Goal: Task Accomplishment & Management: Manage account settings

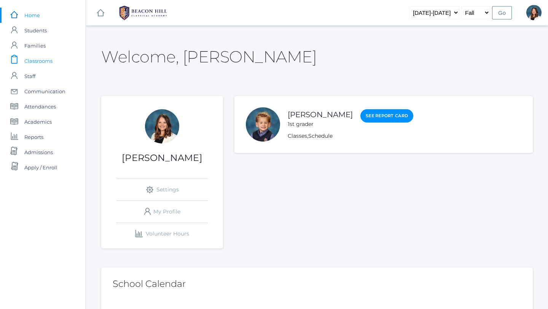
click at [47, 59] on span "Classrooms" at bounding box center [38, 60] width 28 height 15
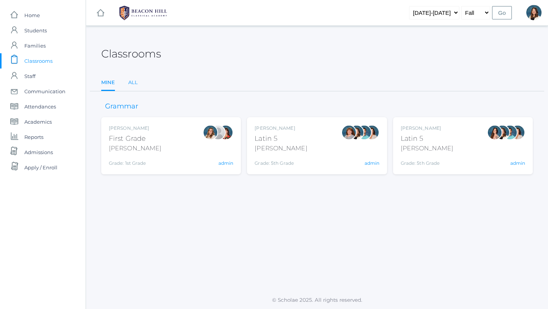
click at [133, 79] on link "All" at bounding box center [133, 82] width 10 height 15
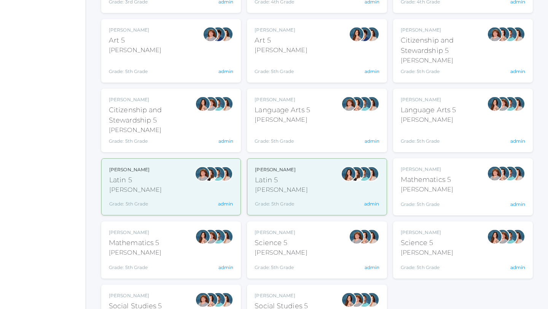
scroll to position [352, 0]
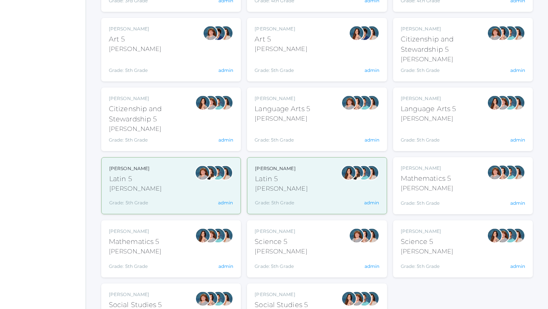
click at [416, 199] on div "Grade: 5th Grade" at bounding box center [427, 201] width 53 height 11
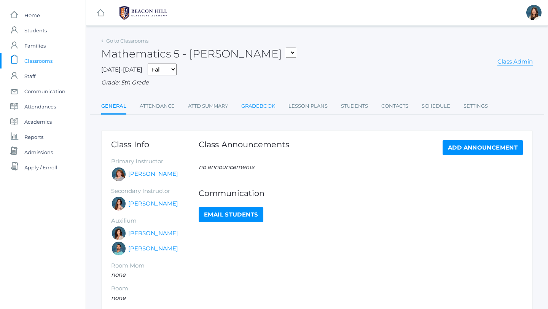
click at [257, 107] on link "Gradebook" at bounding box center [258, 106] width 34 height 15
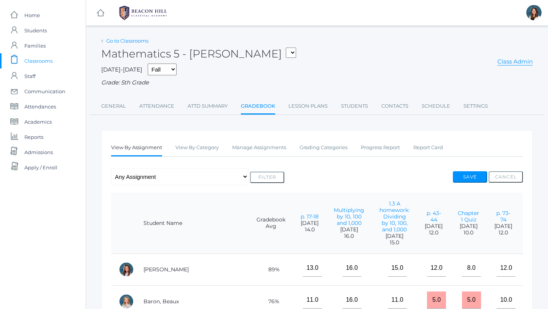
click at [136, 42] on link "Go to Classrooms" at bounding box center [127, 41] width 42 height 6
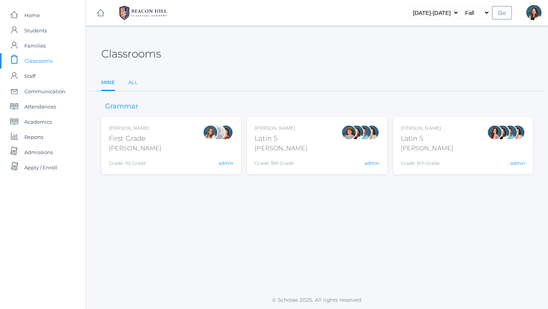
click at [132, 78] on link "All" at bounding box center [133, 82] width 10 height 15
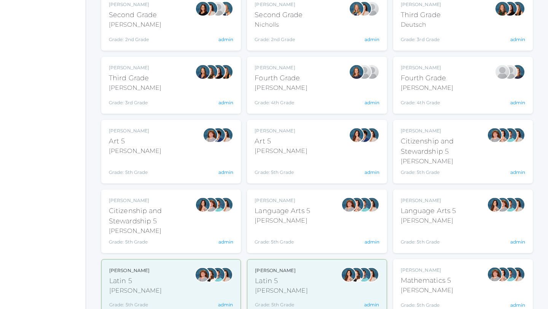
scroll to position [250, 0]
click at [432, 155] on div "Citizenship and Stewardship 5" at bounding box center [444, 146] width 86 height 21
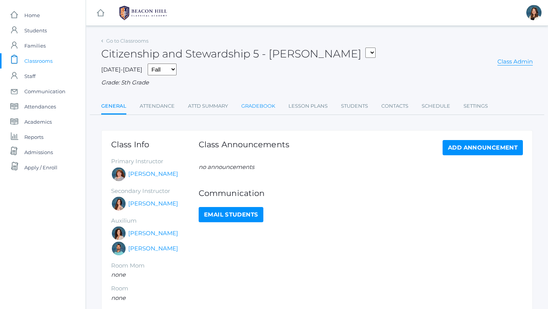
click at [258, 106] on link "Gradebook" at bounding box center [258, 106] width 34 height 15
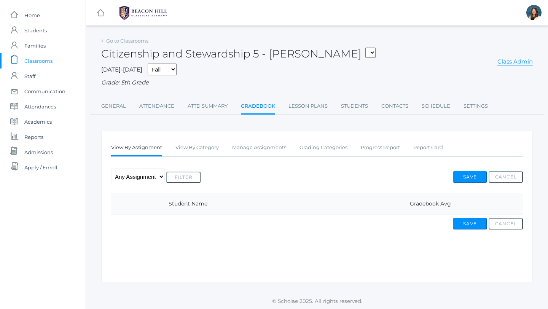
click at [102, 40] on icon at bounding box center [102, 41] width 2 height 3
click at [118, 39] on link "Go to Classrooms" at bounding box center [127, 41] width 42 height 6
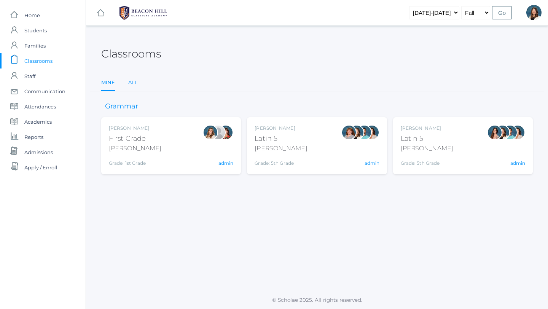
click at [133, 79] on link "All" at bounding box center [133, 82] width 10 height 15
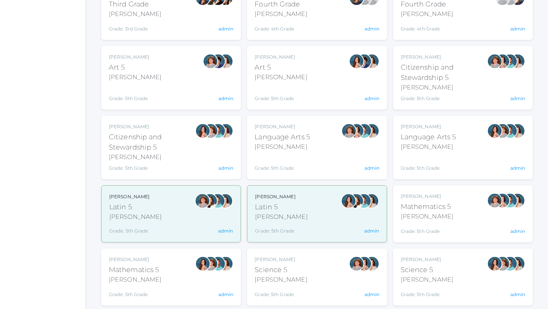
scroll to position [325, 0]
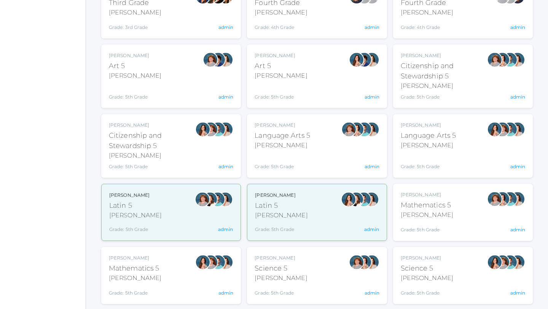
click at [280, 154] on div "Grade: 5th Grade" at bounding box center [283, 161] width 56 height 17
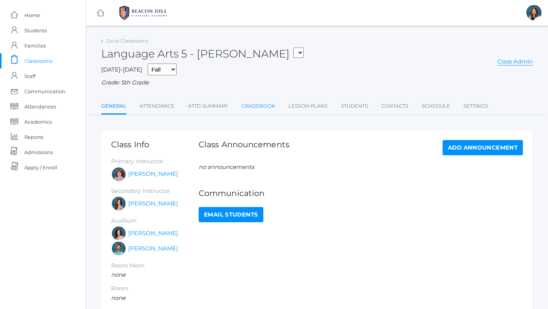
click at [260, 106] on link "Gradebook" at bounding box center [258, 106] width 34 height 15
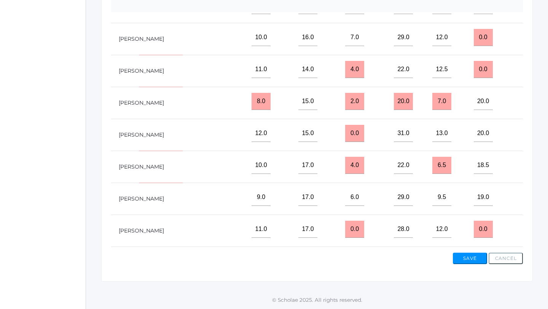
scroll to position [213, 0]
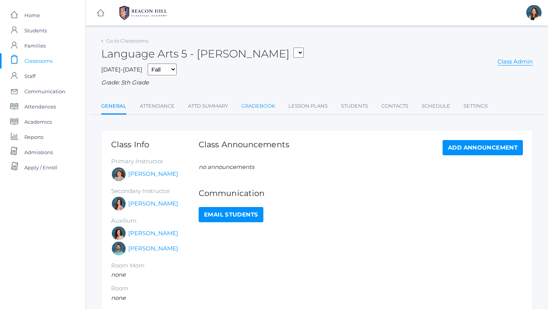
click at [256, 105] on link "Gradebook" at bounding box center [258, 106] width 34 height 15
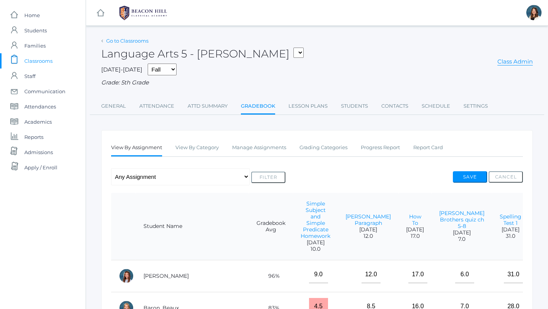
click at [133, 40] on link "Go to Classrooms" at bounding box center [127, 41] width 42 height 6
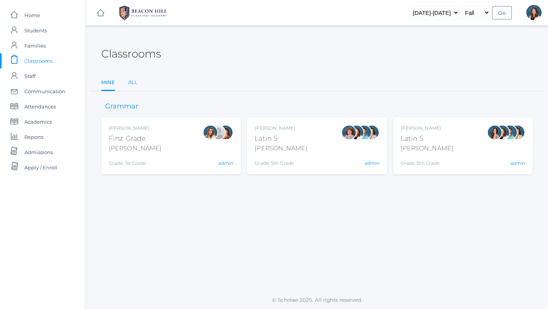
click at [133, 80] on link "All" at bounding box center [133, 82] width 10 height 15
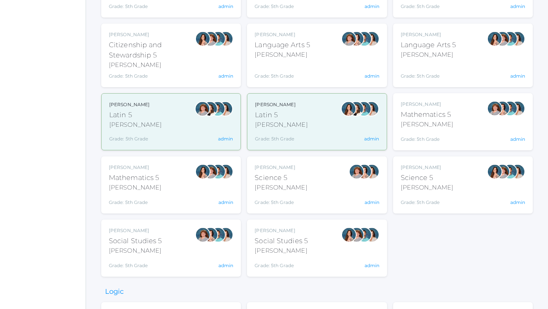
scroll to position [418, 0]
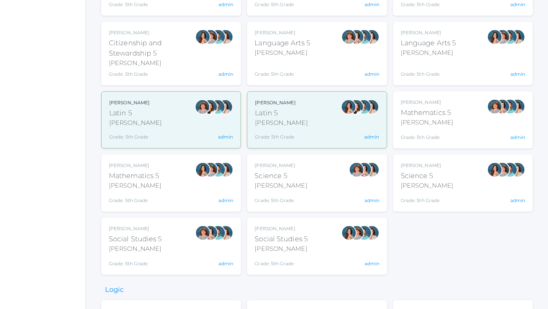
click at [285, 188] on div "[PERSON_NAME]" at bounding box center [281, 185] width 53 height 9
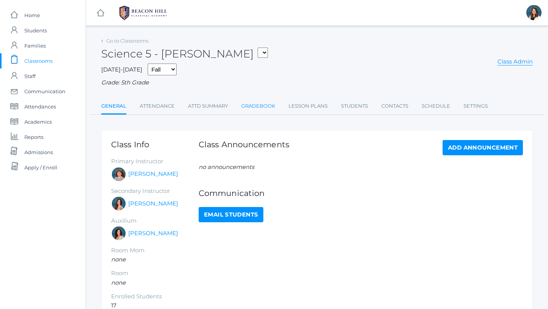
click at [264, 106] on link "Gradebook" at bounding box center [258, 106] width 34 height 15
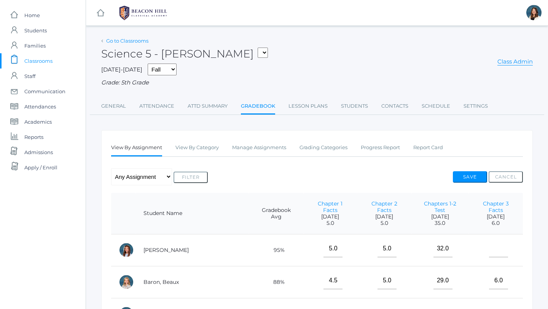
click at [130, 38] on link "Go to Classrooms" at bounding box center [127, 41] width 42 height 6
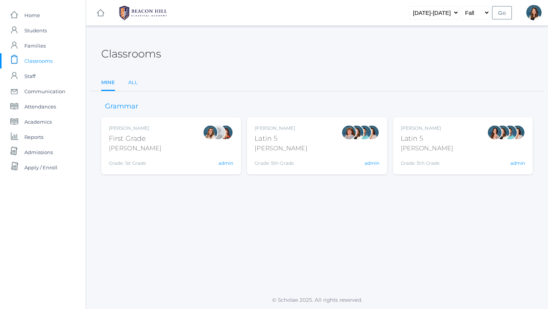
click at [133, 83] on link "All" at bounding box center [133, 82] width 10 height 15
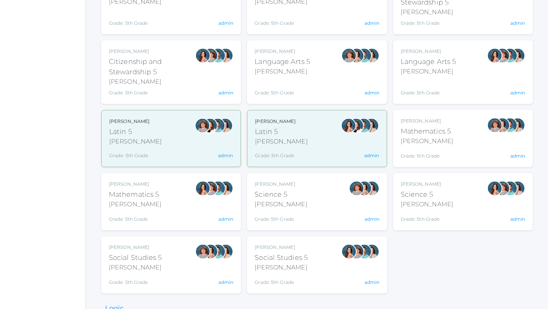
scroll to position [400, 0]
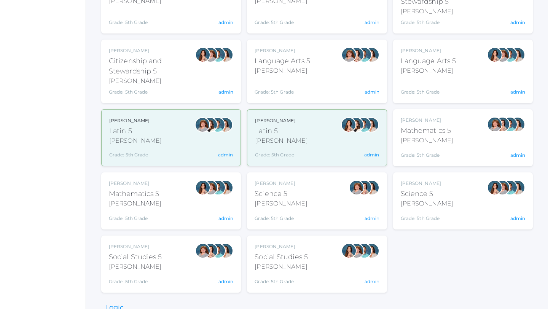
click at [150, 255] on div "Social Studies 5" at bounding box center [135, 257] width 53 height 10
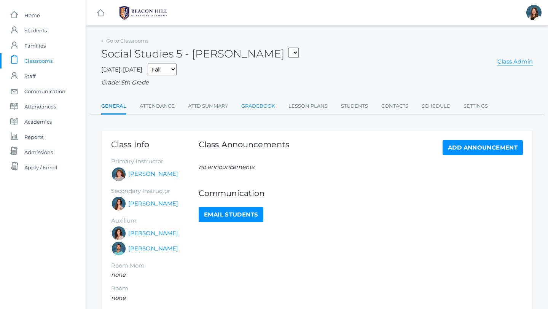
click at [256, 106] on link "Gradebook" at bounding box center [258, 106] width 34 height 15
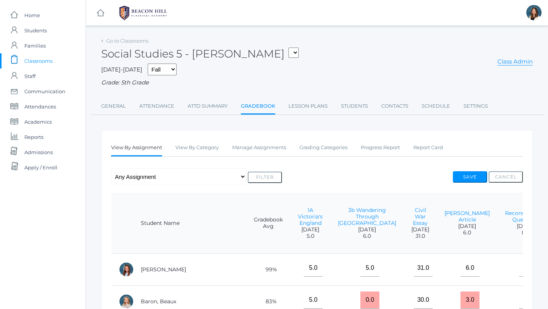
click at [145, 37] on div "Go to Classrooms" at bounding box center [124, 41] width 47 height 8
click at [145, 40] on link "Go to Classrooms" at bounding box center [127, 41] width 42 height 6
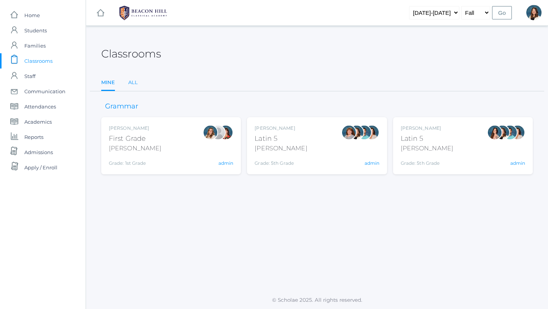
click at [136, 80] on link "All" at bounding box center [133, 82] width 10 height 15
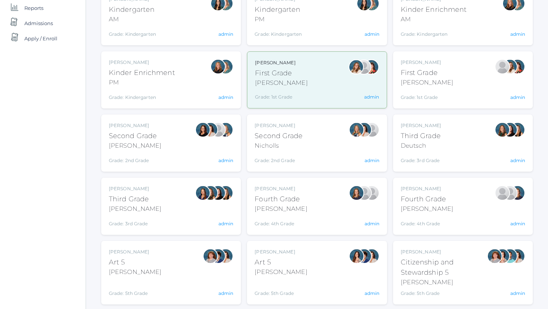
scroll to position [130, 0]
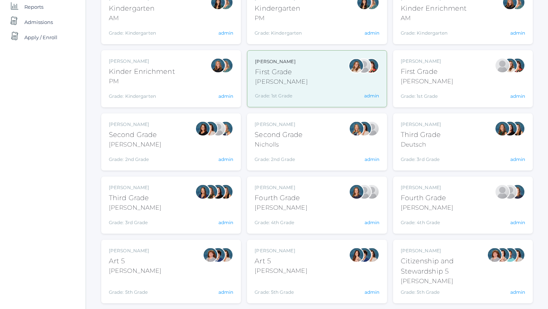
click at [444, 151] on div "Andrea Deutsch Third Grade Deutsch Grade: 3rd Grade 03LA admin" at bounding box center [463, 142] width 124 height 42
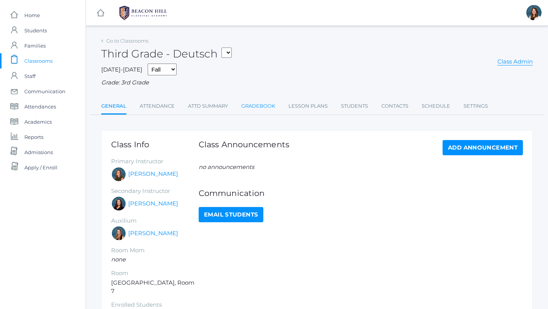
click at [257, 107] on link "Gradebook" at bounding box center [258, 106] width 34 height 15
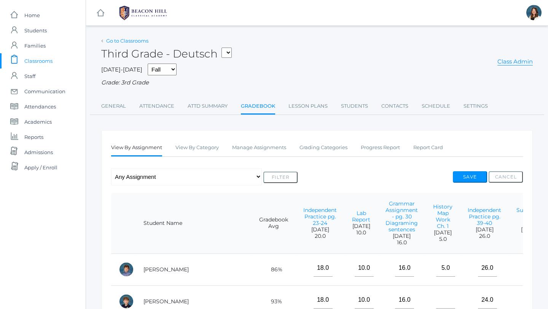
click at [137, 41] on link "Go to Classrooms" at bounding box center [127, 41] width 42 height 6
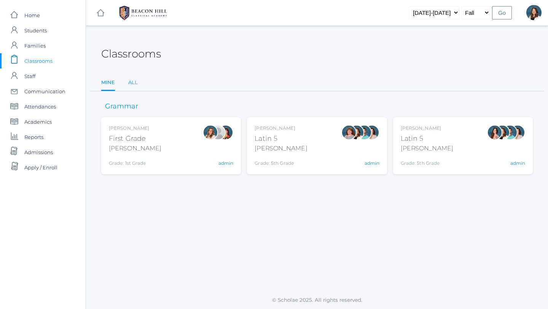
click at [134, 83] on link "All" at bounding box center [133, 82] width 10 height 15
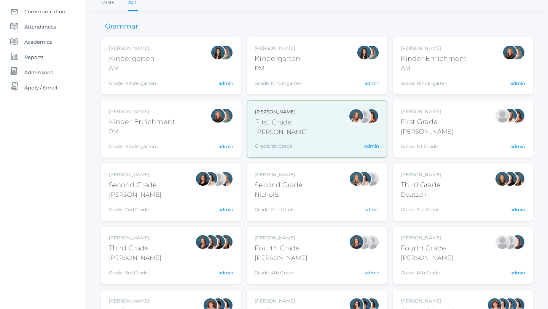
scroll to position [81, 0]
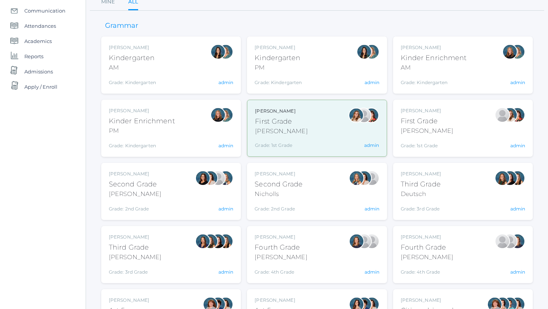
click at [429, 196] on div "Deutsch" at bounding box center [421, 194] width 40 height 9
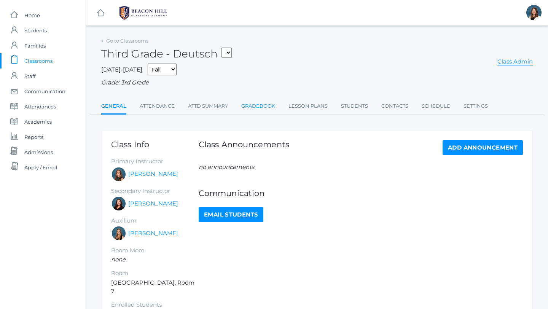
click at [268, 106] on link "Gradebook" at bounding box center [258, 106] width 34 height 15
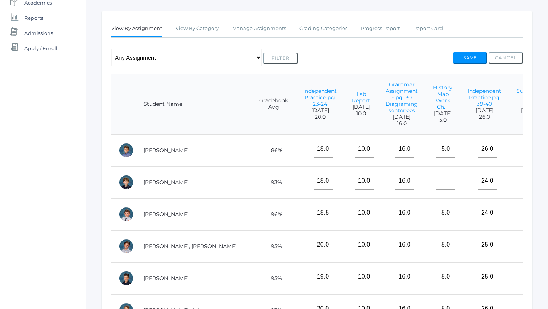
scroll to position [120, 0]
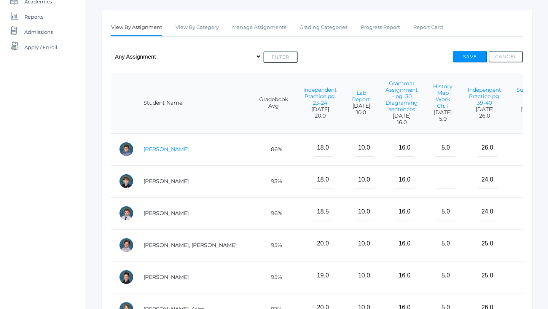
click at [170, 148] on link "Canty, Shiloh" at bounding box center [165, 149] width 45 height 7
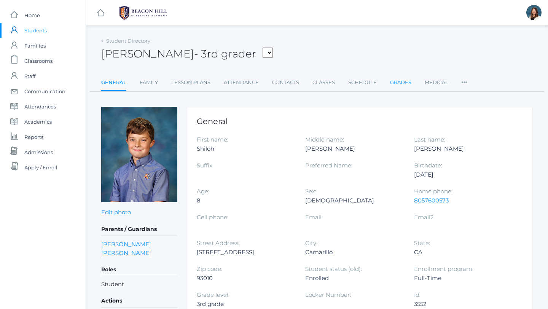
click at [400, 83] on link "Grades" at bounding box center [400, 82] width 21 height 15
click at [44, 62] on span "Classrooms" at bounding box center [38, 60] width 28 height 15
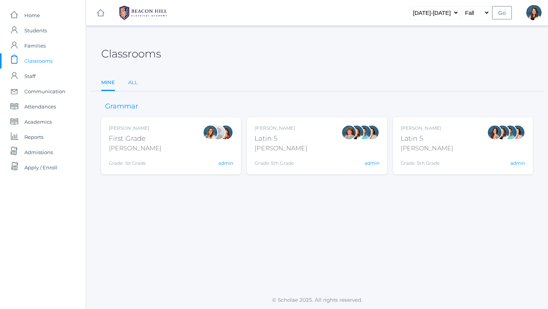
click at [134, 80] on link "All" at bounding box center [133, 82] width 10 height 15
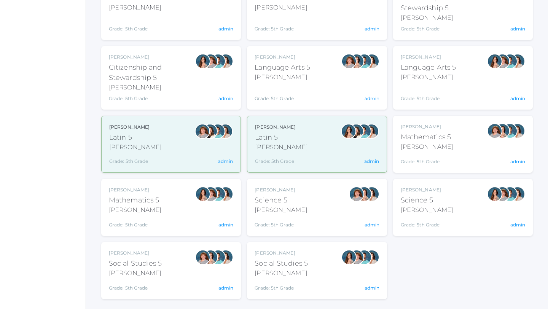
scroll to position [395, 0]
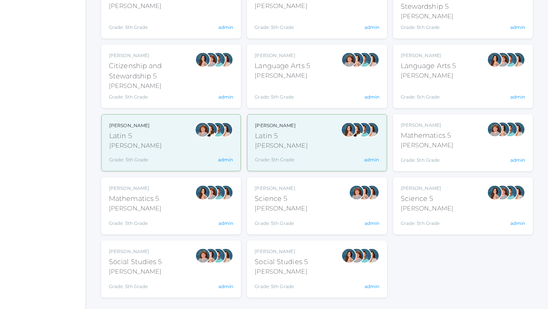
click at [167, 159] on div "Sarah Bence Latin 5 Bence Grade: 5th Grade 05LATIN admin" at bounding box center [171, 142] width 124 height 41
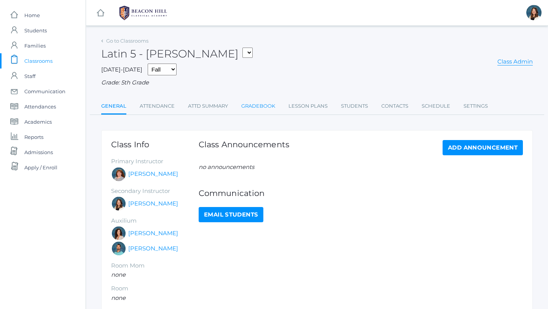
click at [251, 102] on link "Gradebook" at bounding box center [258, 106] width 34 height 15
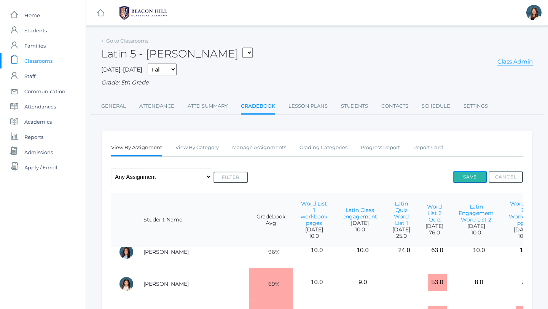
click at [474, 176] on button "Save" at bounding box center [470, 176] width 34 height 11
